Goal: Task Accomplishment & Management: Manage account settings

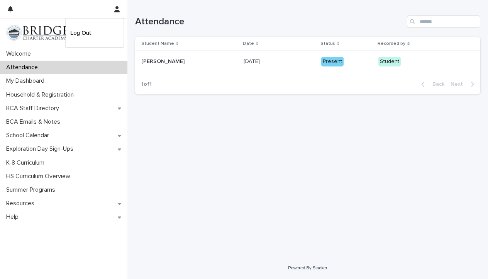
click at [120, 10] on div at bounding box center [244, 139] width 488 height 279
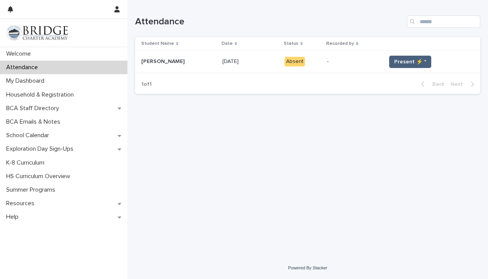
click at [398, 62] on span "Present ⚡ *" at bounding box center [410, 62] width 32 height 8
click at [394, 61] on span "Present ⚡ *" at bounding box center [410, 62] width 32 height 8
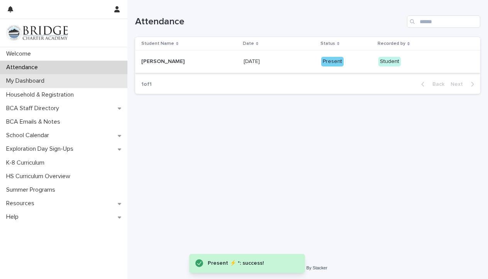
click at [50, 83] on p "My Dashboard" at bounding box center [26, 80] width 47 height 7
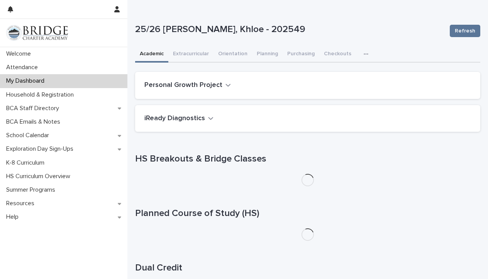
click at [365, 54] on div "button" at bounding box center [368, 53] width 8 height 5
click at [347, 76] on button "Attendance" at bounding box center [342, 74] width 51 height 12
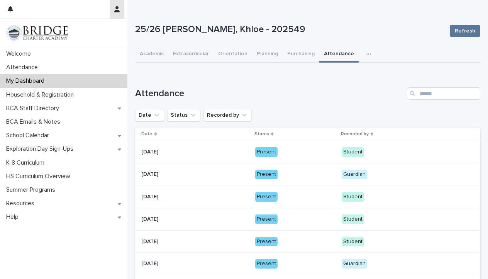
click at [114, 14] on button "button" at bounding box center [117, 9] width 15 height 19
click at [94, 37] on p "Log Out" at bounding box center [94, 32] width 49 height 13
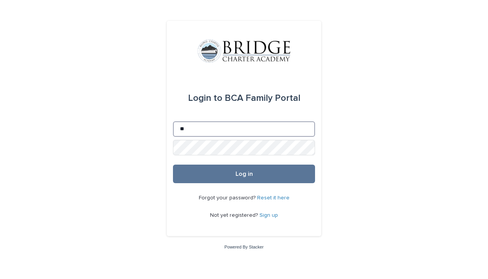
type input "**********"
click at [244, 174] on button "Log in" at bounding box center [244, 174] width 142 height 19
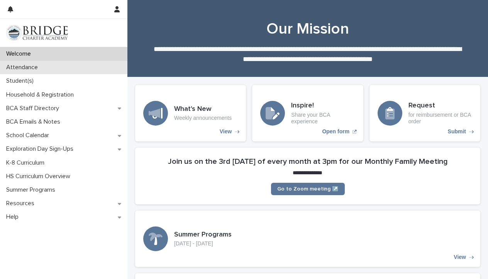
click at [47, 70] on div "Attendance" at bounding box center [63, 68] width 127 height 14
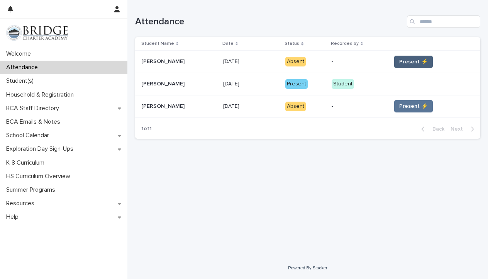
click at [420, 64] on span "Present ⚡" at bounding box center [413, 62] width 29 height 8
click at [413, 107] on span "Present ⚡" at bounding box center [413, 106] width 29 height 8
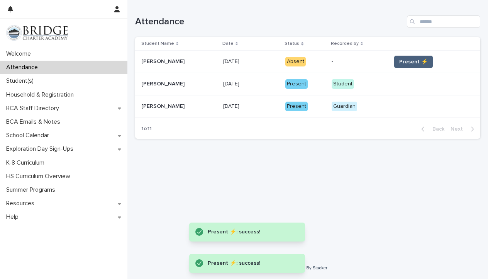
click at [412, 57] on button "Present ⚡" at bounding box center [413, 62] width 39 height 12
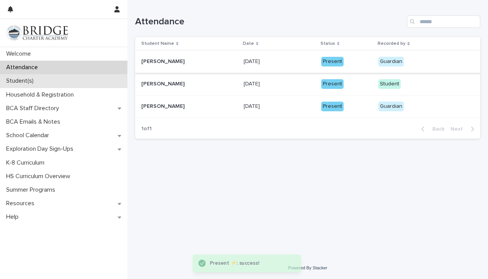
click at [60, 81] on div "Student(s)" at bounding box center [63, 81] width 127 height 14
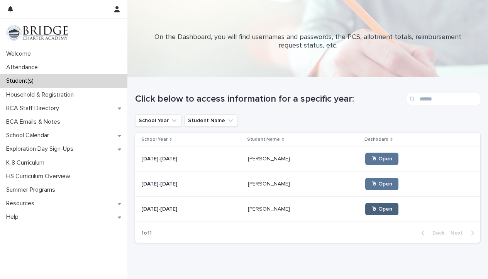
click at [371, 210] on span "🖱 Open" at bounding box center [381, 208] width 21 height 5
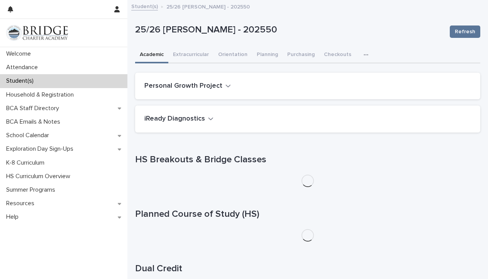
click at [364, 53] on icon "button" at bounding box center [366, 54] width 5 height 5
click at [348, 73] on button "Attendance" at bounding box center [342, 75] width 51 height 12
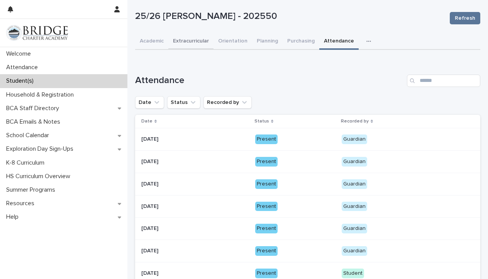
scroll to position [12, 0]
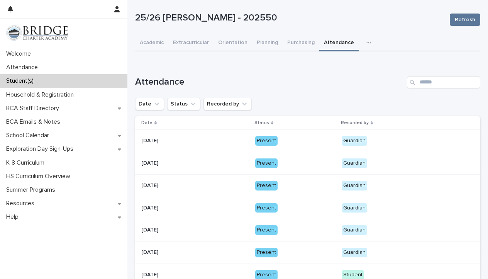
click at [39, 86] on div "Student(s)" at bounding box center [63, 81] width 127 height 14
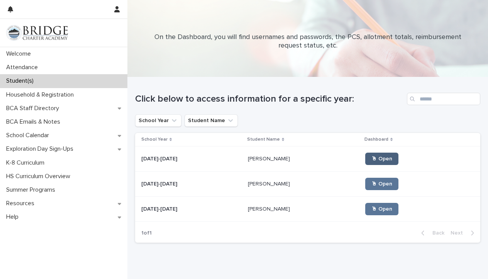
click at [371, 157] on span "🖱 Open" at bounding box center [381, 158] width 21 height 5
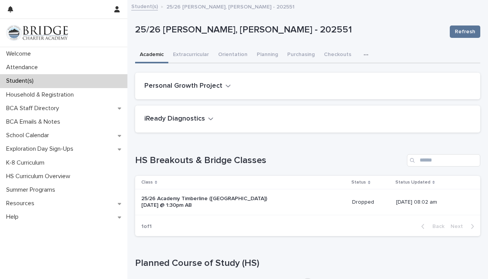
click at [359, 55] on button "button" at bounding box center [367, 54] width 17 height 15
click at [353, 73] on button "Attendance" at bounding box center [342, 75] width 51 height 12
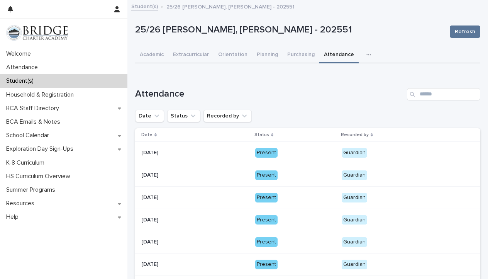
click at [109, 11] on div at bounding box center [56, 9] width 107 height 19
click at [117, 10] on icon "button" at bounding box center [116, 9] width 5 height 6
click at [101, 35] on p "Log Out" at bounding box center [94, 32] width 49 height 13
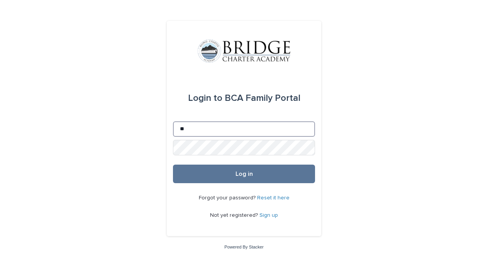
type input "**********"
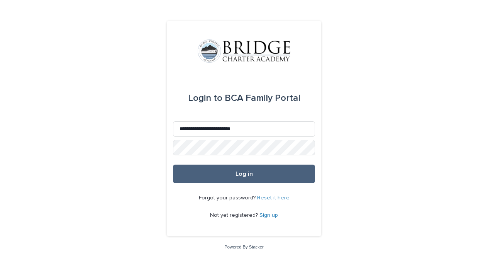
click at [229, 181] on button "Log in" at bounding box center [244, 174] width 142 height 19
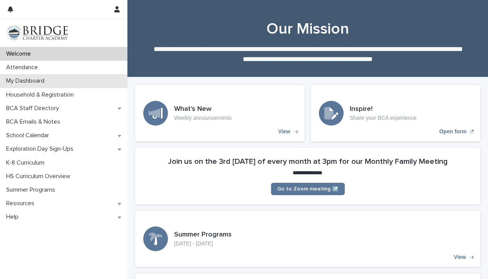
click at [71, 80] on div "My Dashboard" at bounding box center [63, 81] width 127 height 14
